Goal: Task Accomplishment & Management: Complete application form

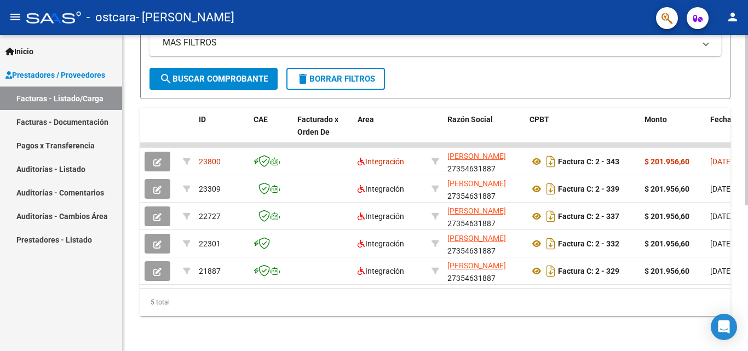
scroll to position [269, 0]
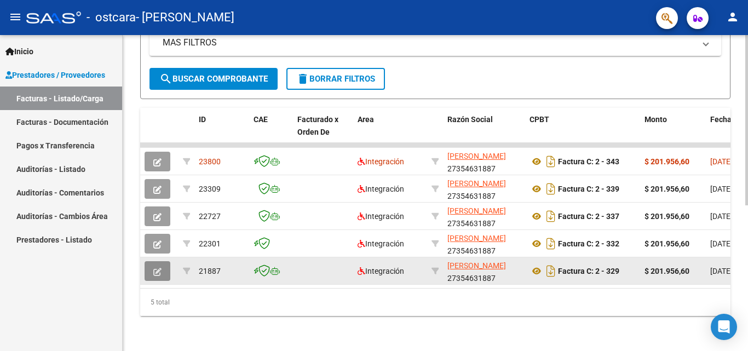
click at [155, 268] on icon "button" at bounding box center [157, 272] width 8 height 8
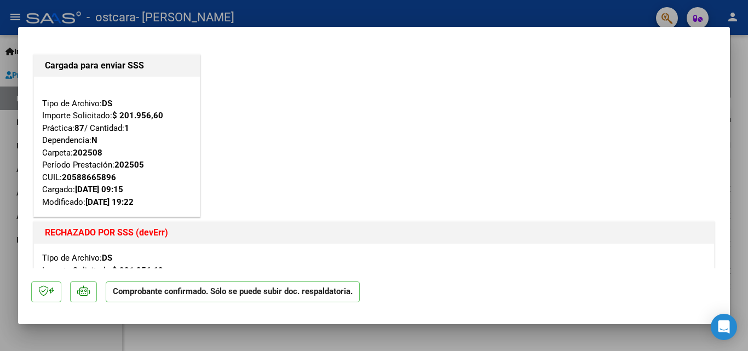
click at [12, 193] on div at bounding box center [374, 175] width 748 height 351
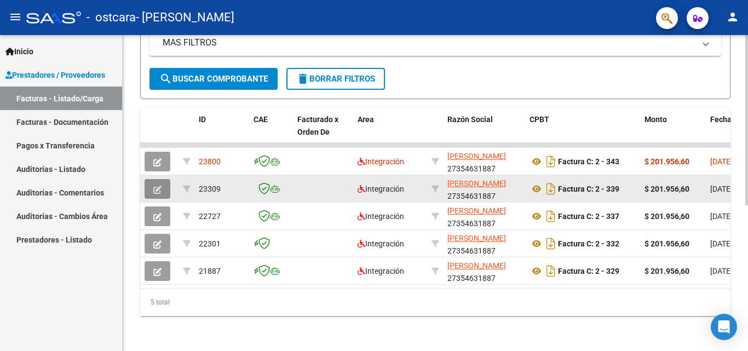
click at [155, 186] on icon "button" at bounding box center [157, 190] width 8 height 8
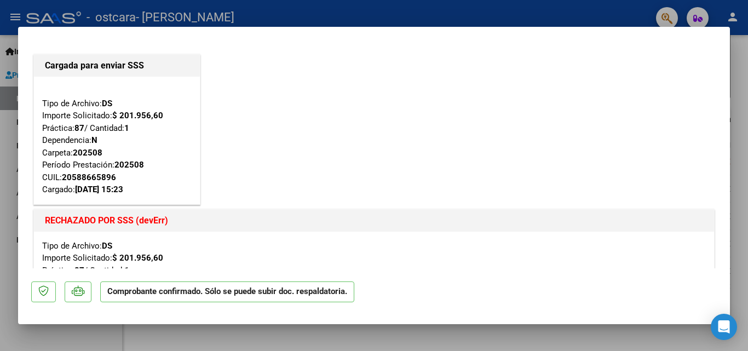
click at [13, 183] on div at bounding box center [374, 175] width 748 height 351
type input "$ 0,00"
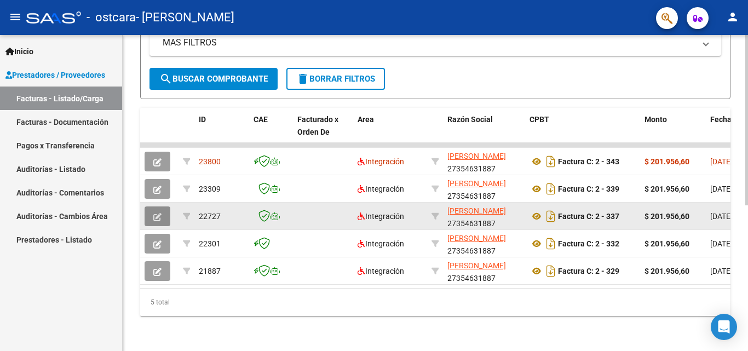
click at [154, 213] on icon "button" at bounding box center [157, 217] width 8 height 8
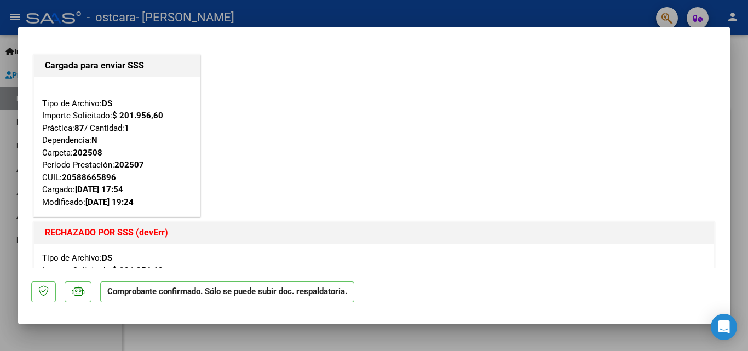
click at [11, 192] on div at bounding box center [374, 175] width 748 height 351
type input "$ 0,00"
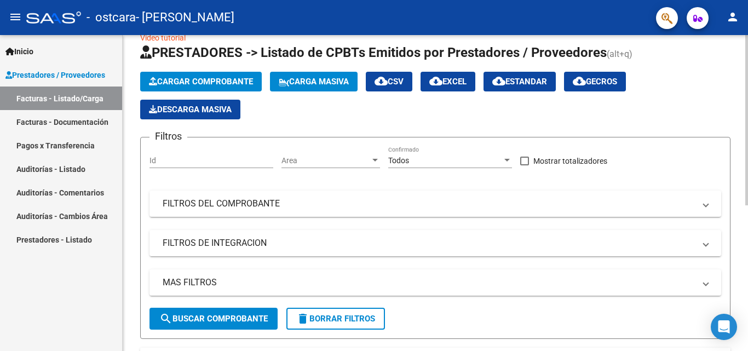
scroll to position [0, 0]
